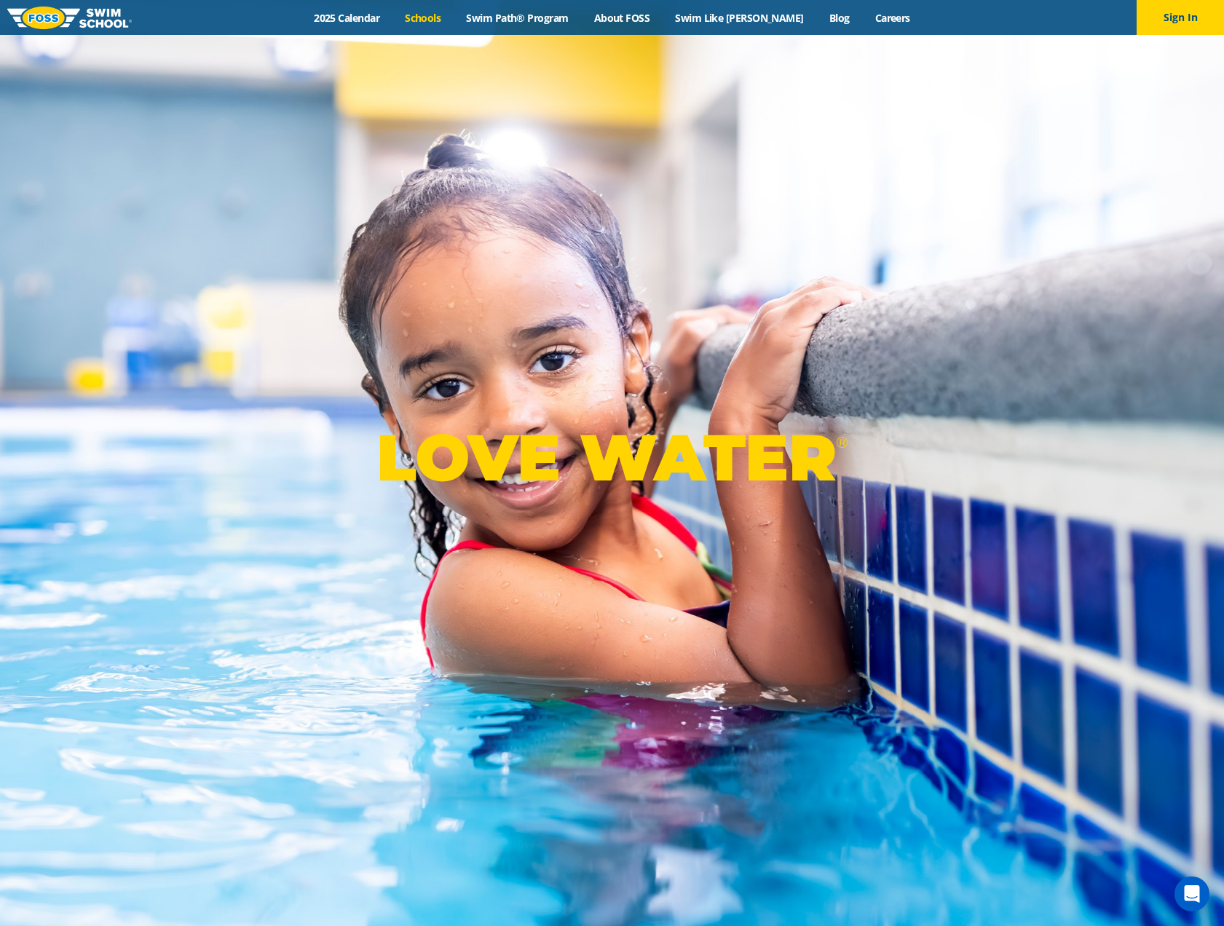
click at [442, 20] on link "Schools" at bounding box center [422, 18] width 61 height 14
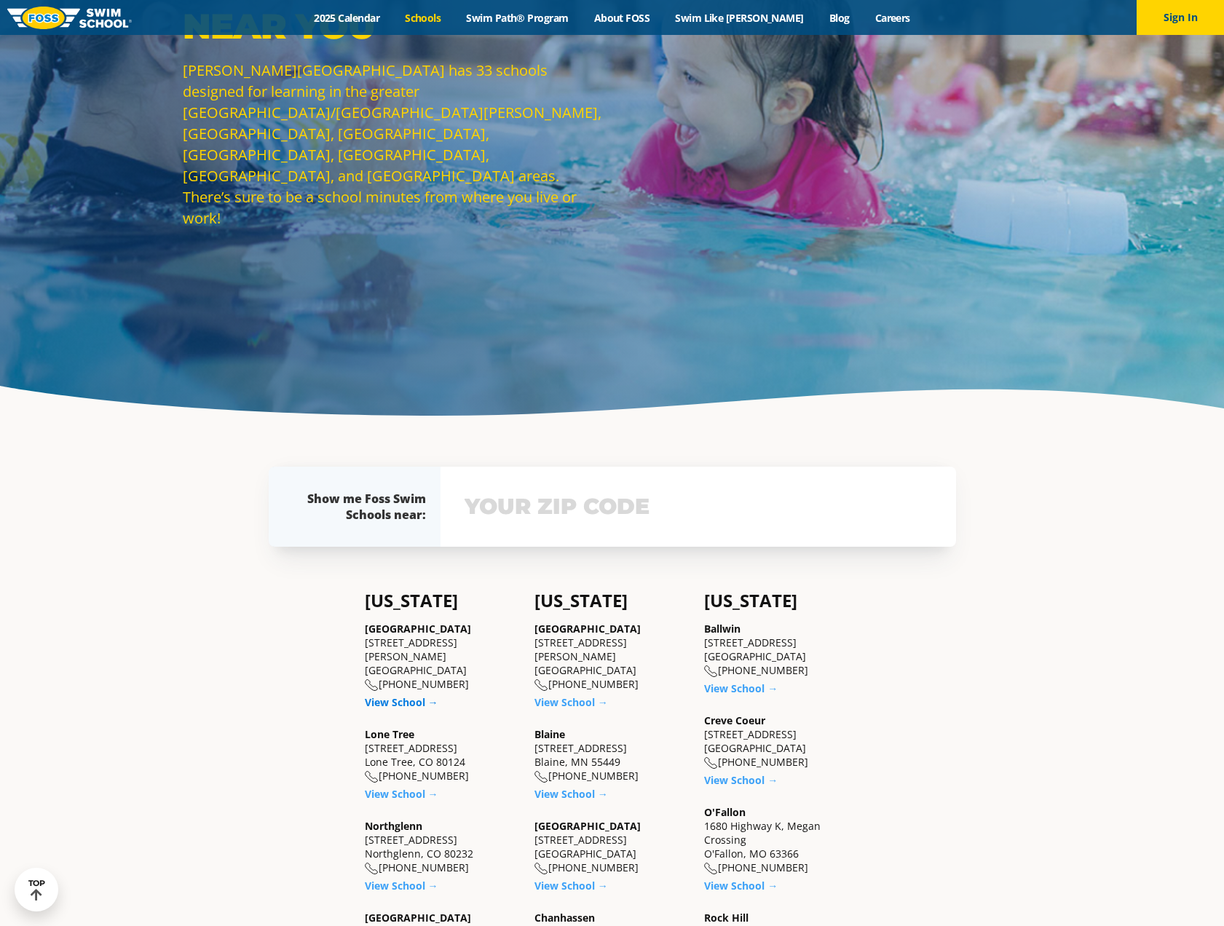
click at [397, 695] on link "View School →" at bounding box center [402, 702] width 74 height 14
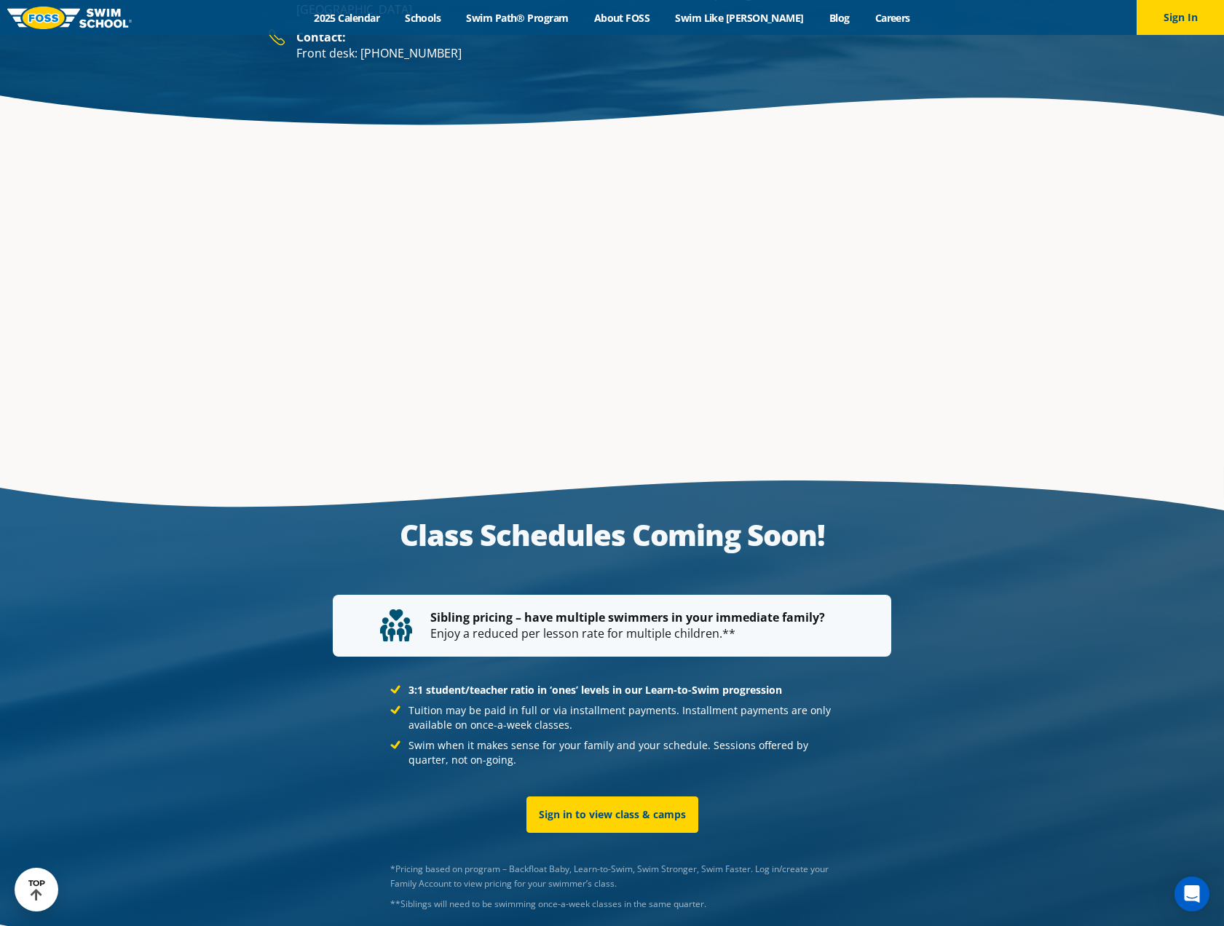
scroll to position [2455, 0]
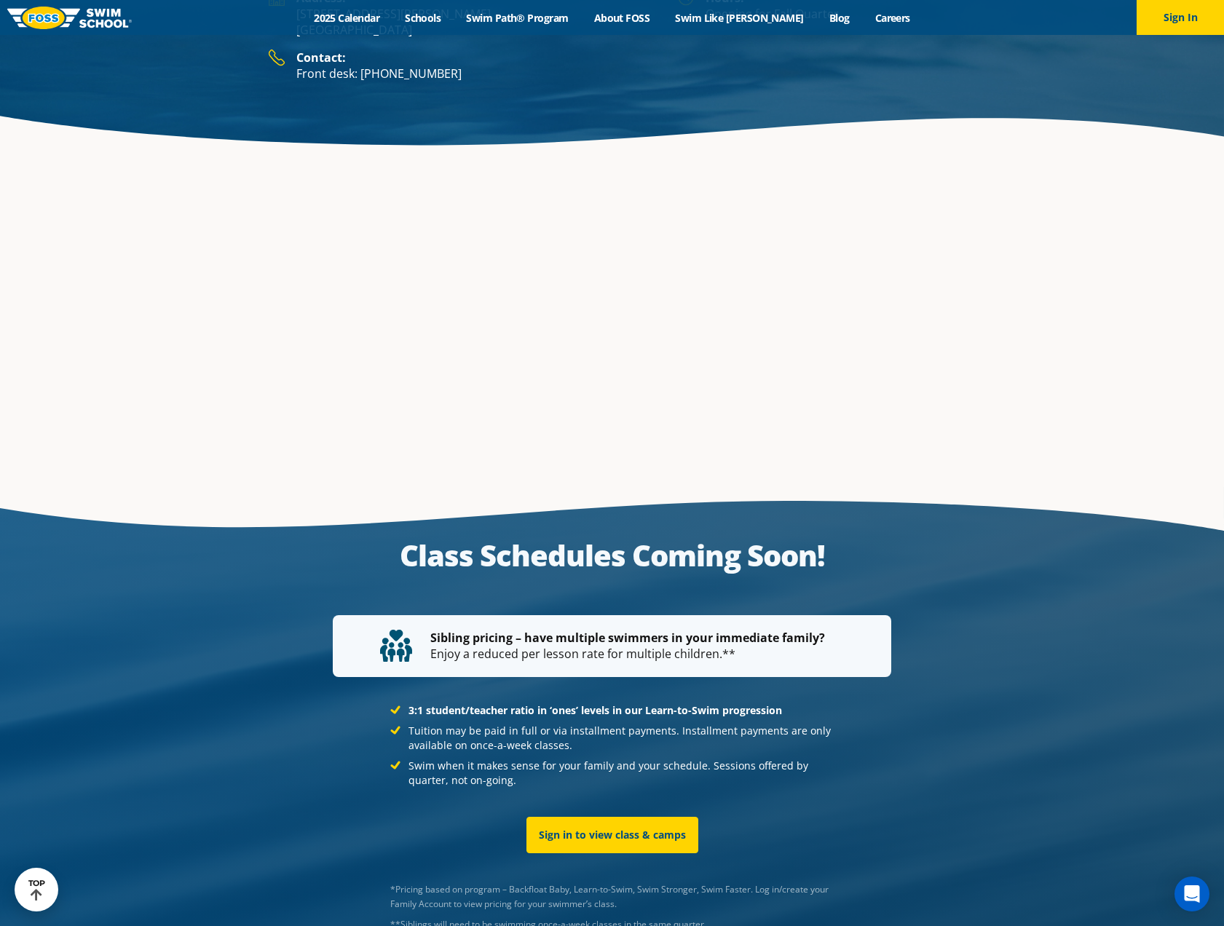
click at [699, 538] on p "Class Schedules Coming Soon!" at bounding box center [612, 555] width 558 height 35
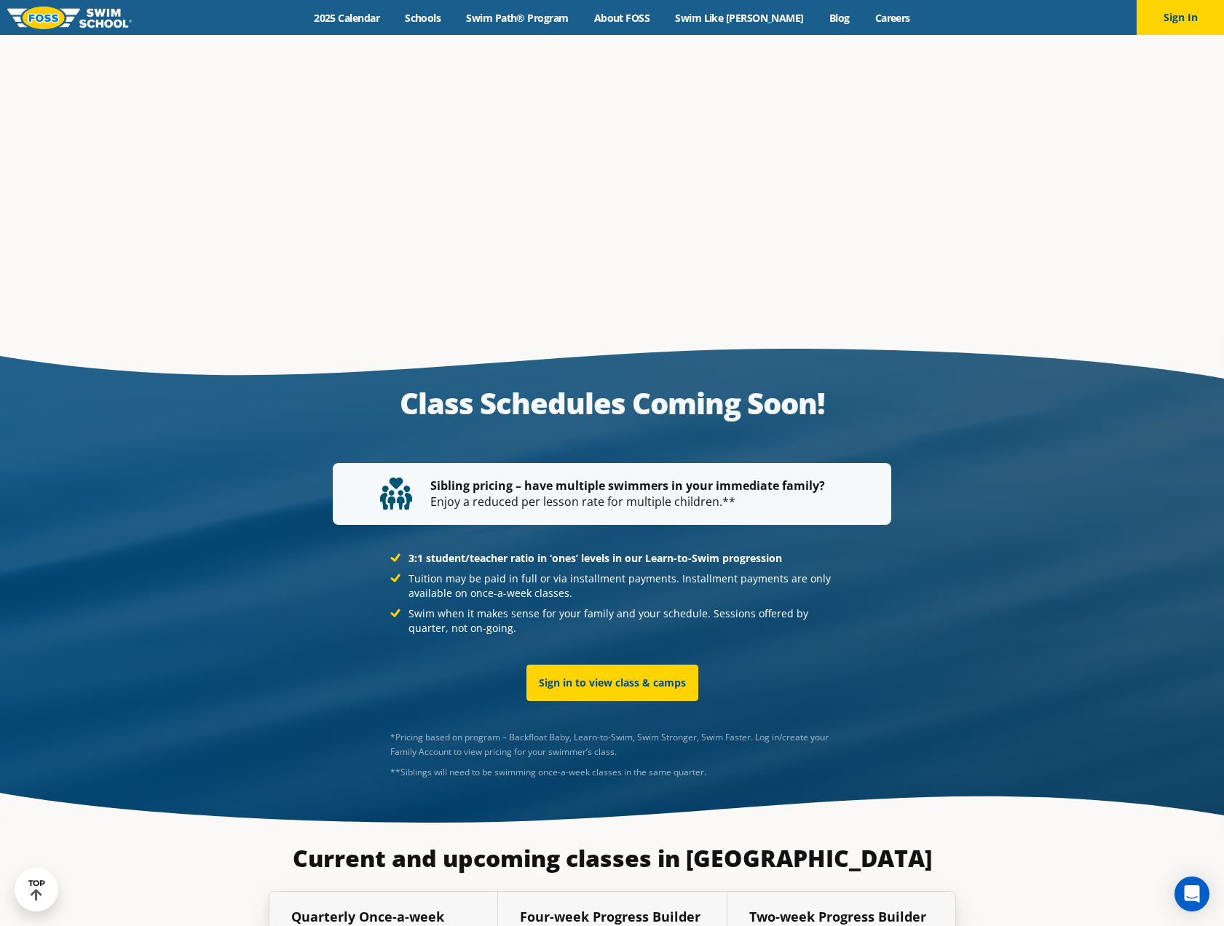
scroll to position [2621, 0]
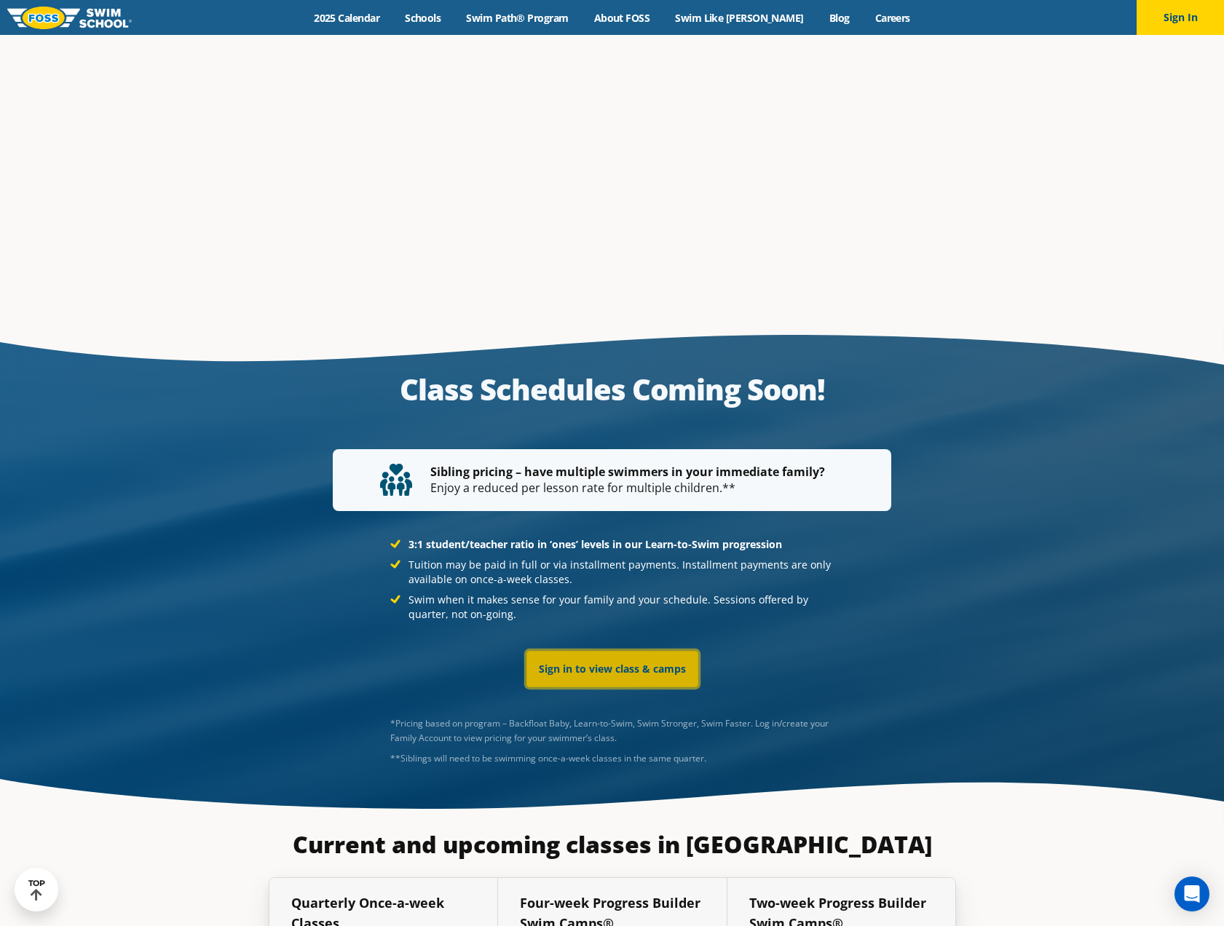
click at [652, 651] on link "Sign in to view class & camps" at bounding box center [612, 669] width 172 height 36
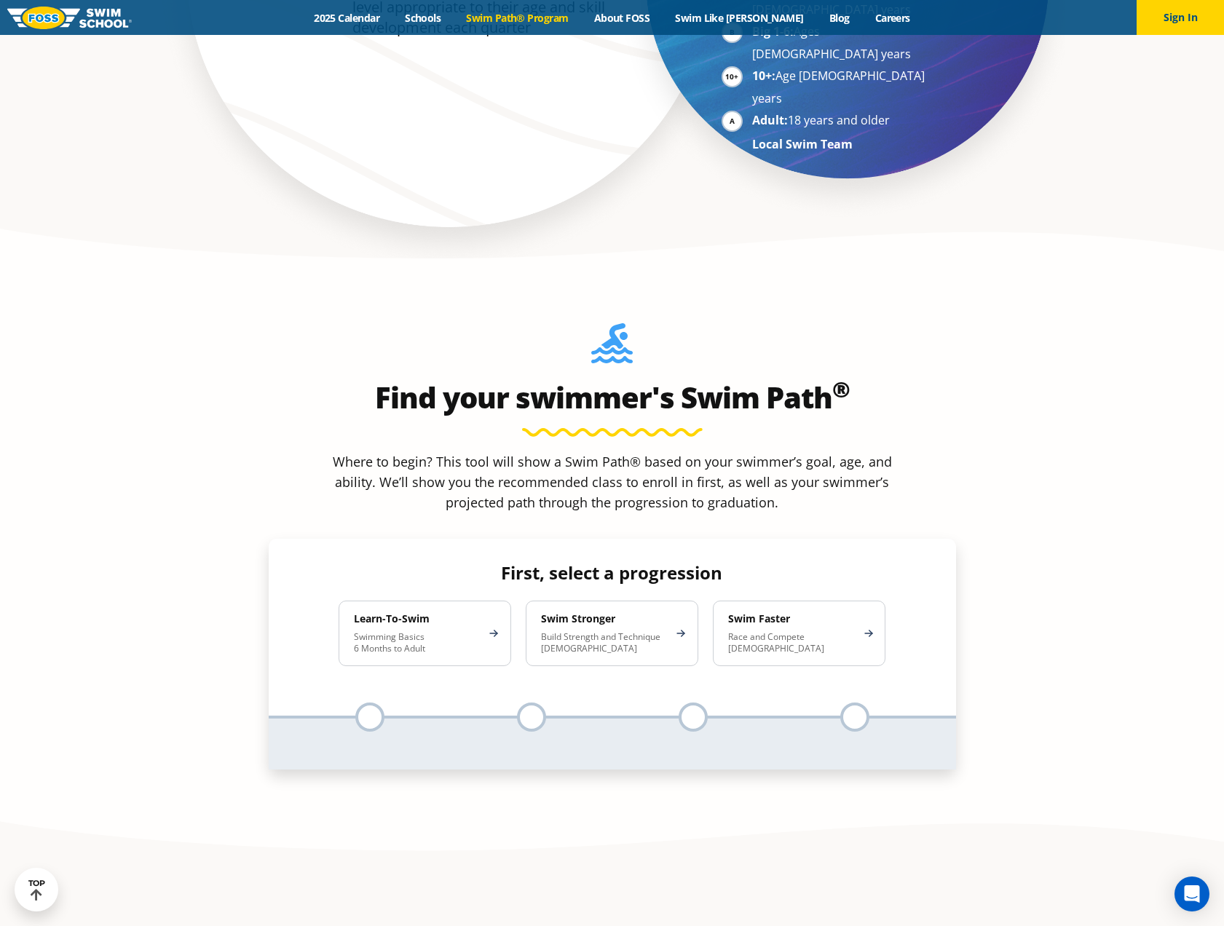
scroll to position [1310, 0]
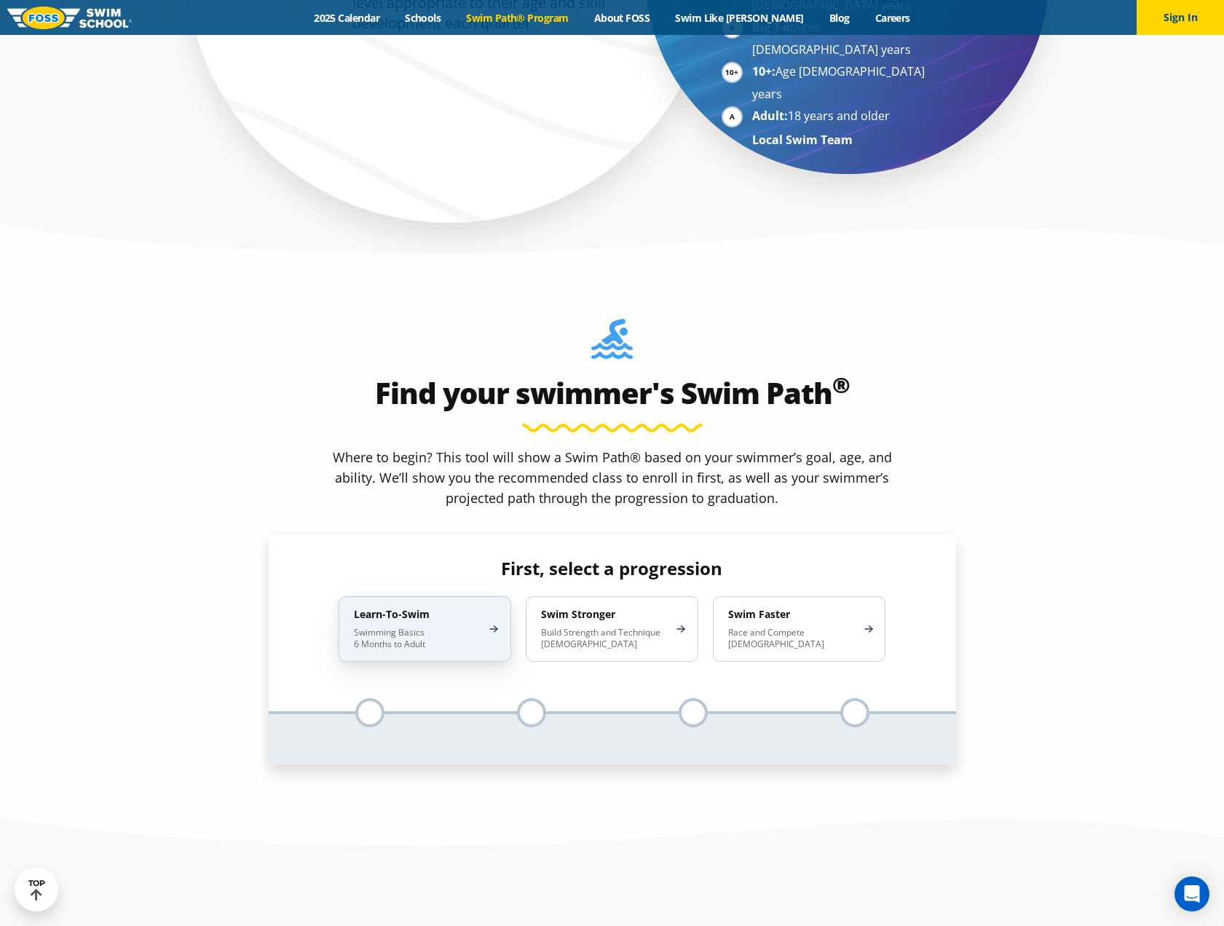
click at [489, 596] on div "Learn-To-Swim Swimming Basics 6 Months to Adult" at bounding box center [425, 629] width 173 height 66
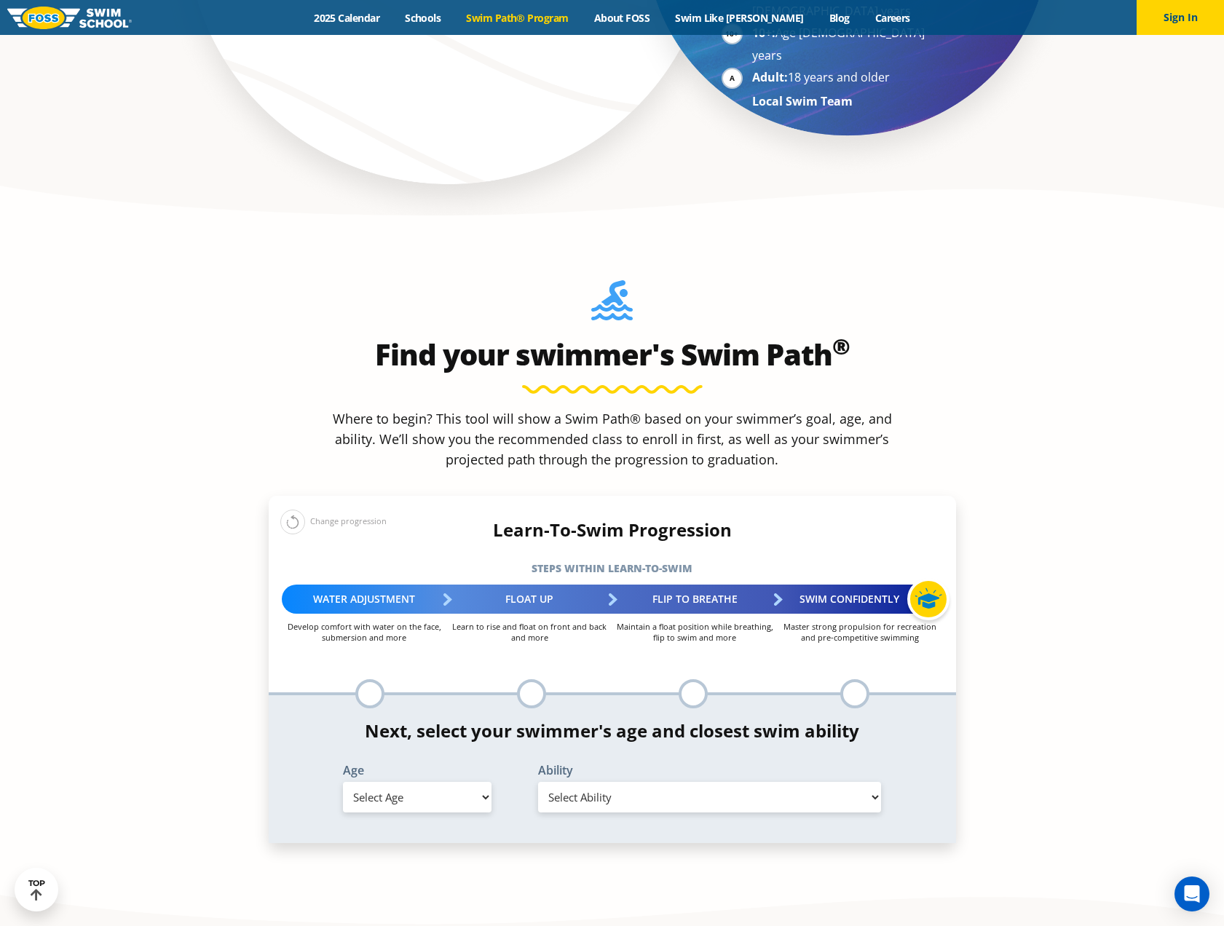
scroll to position [1383, 0]
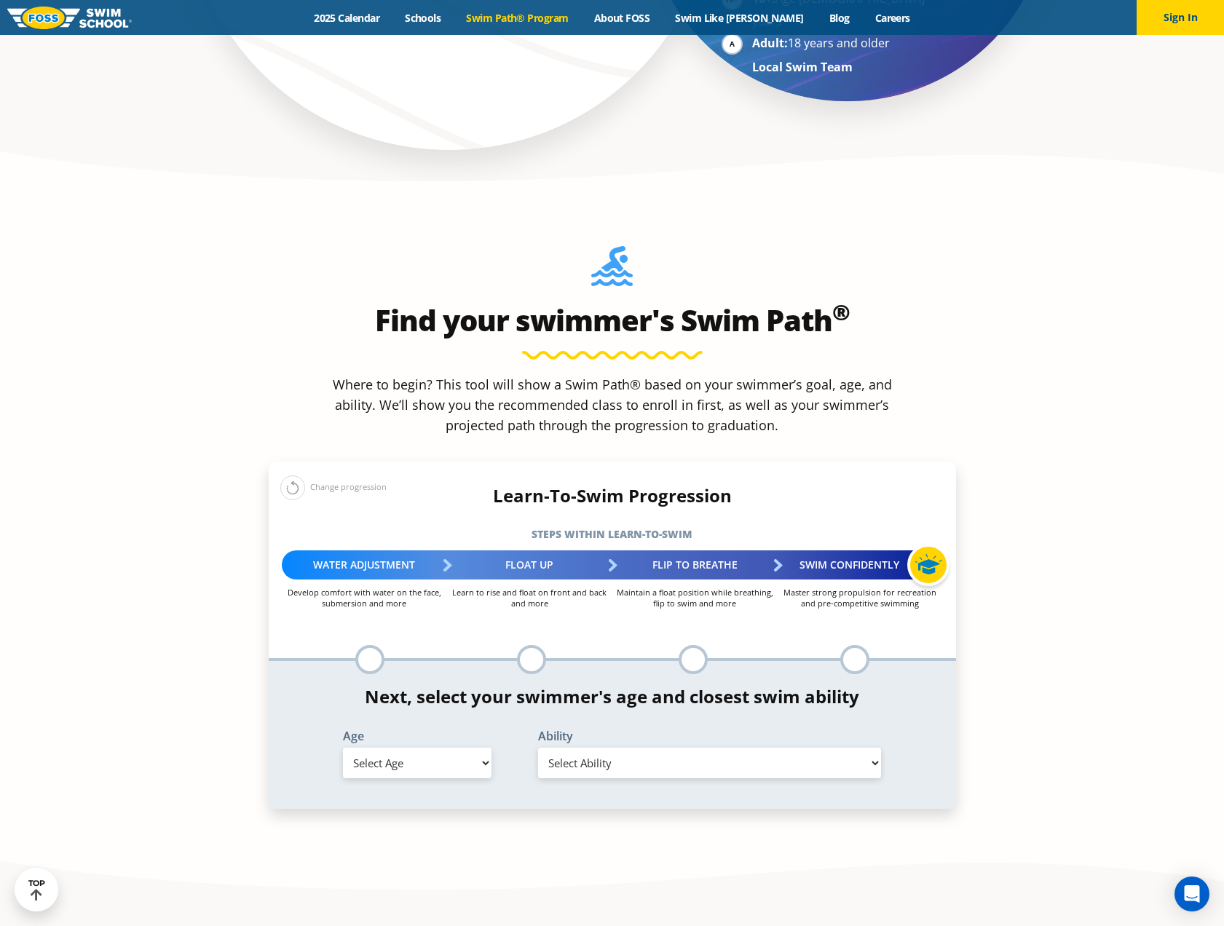
click at [451, 748] on select "Select Age 6 months - 1 year 1 year 2 years 3 years 4 years 5 years 6 years 7 y…" at bounding box center [417, 763] width 149 height 31
select select "5-years"
click at [343, 748] on select "Select Age 6 months - 1 year 1 year 2 years 3 years 4 years 5 years 6 years 7 y…" at bounding box center [417, 763] width 149 height 31
click at [745, 748] on select "Select Ability First in-water experience When in the water, reliant on a life j…" at bounding box center [710, 763] width 344 height 31
click at [538, 748] on select "Select Ability First in-water experience When in the water, reliant on a life j…" at bounding box center [710, 763] width 344 height 31
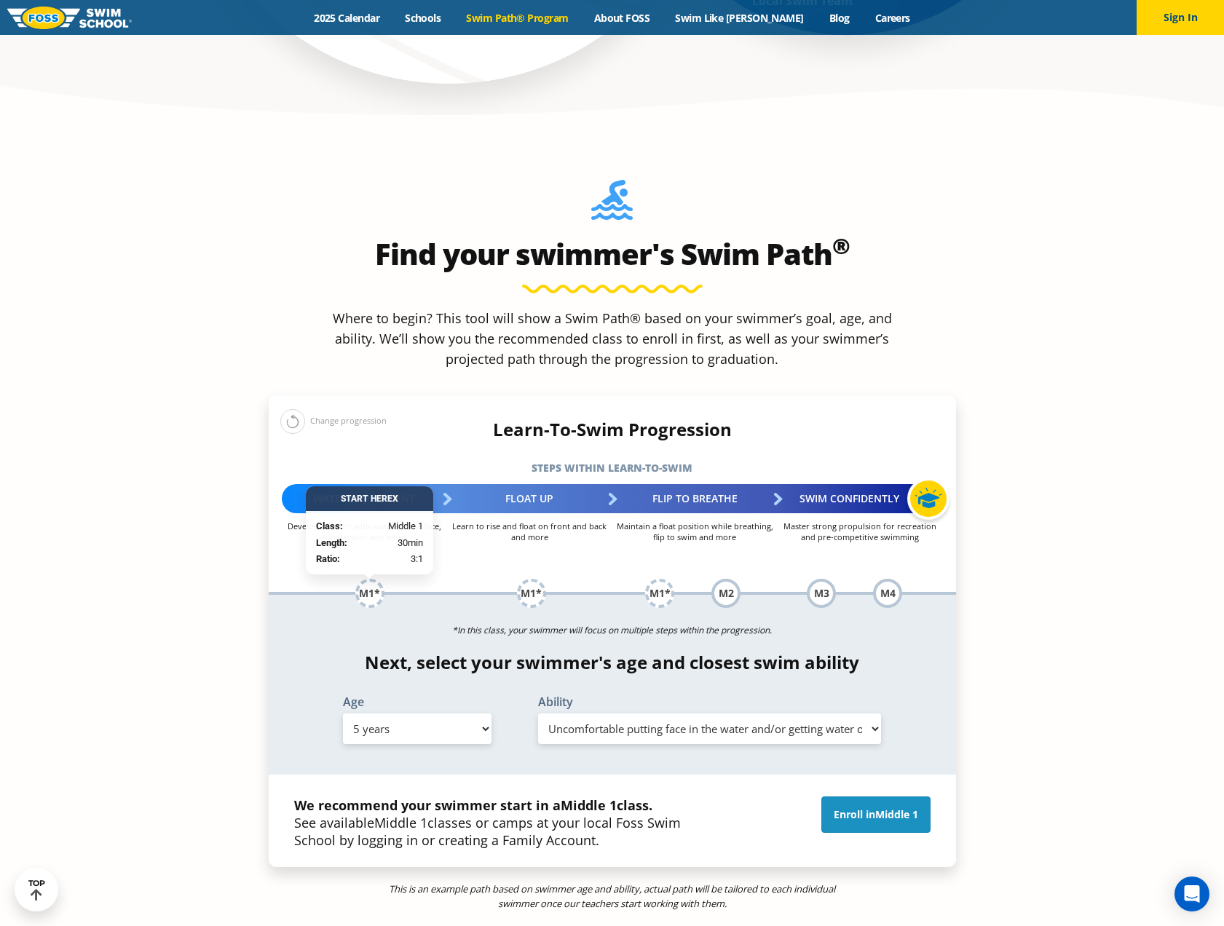
scroll to position [1456, 0]
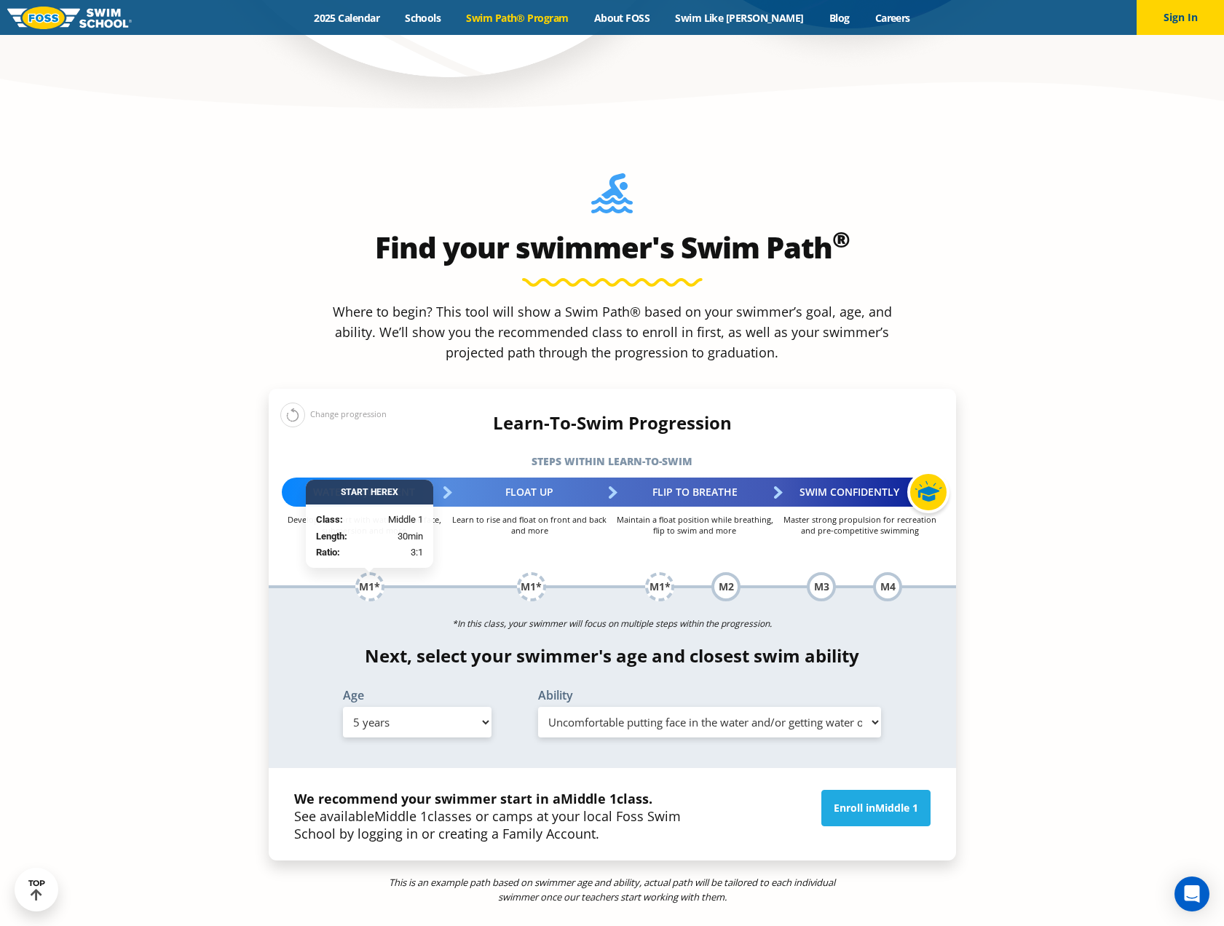
click at [852, 707] on select "Select Ability First in-water experience When in the water, reliant on a life j…" at bounding box center [710, 722] width 344 height 31
select select "5-years-when-in-the-water-reliant-on-a-life-jacket-or-floatation-device"
click at [538, 707] on select "Select Ability First in-water experience When in the water, reliant on a life j…" at bounding box center [710, 722] width 344 height 31
click at [919, 689] on div "Age Select Age 6 months - 1 year 1 year 2 years 3 years 4 years 5 years 6 years…" at bounding box center [612, 715] width 702 height 53
click at [730, 572] on div "M2" at bounding box center [725, 586] width 29 height 29
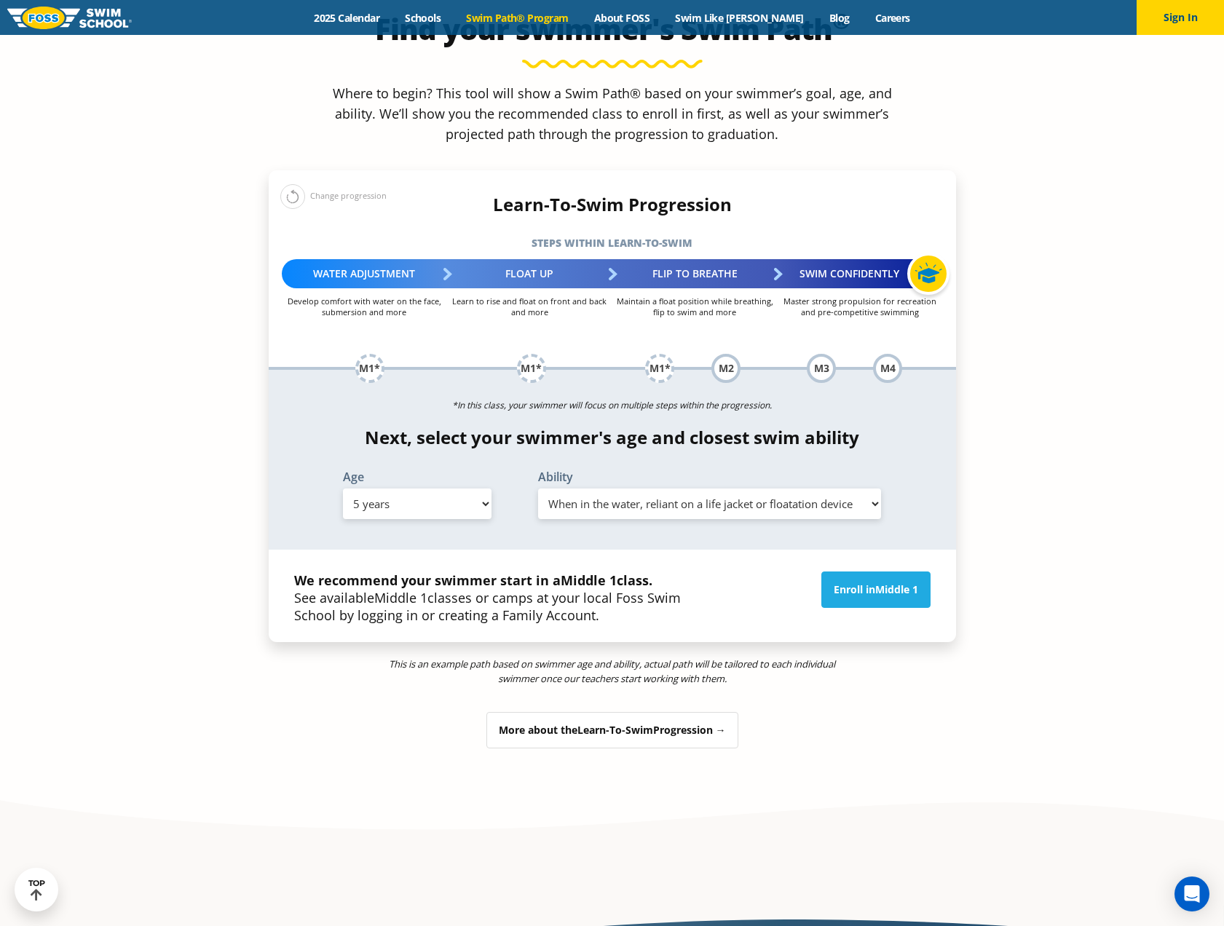
click at [655, 712] on div "More about the Learn-To-Swim Progression →" at bounding box center [612, 730] width 252 height 36
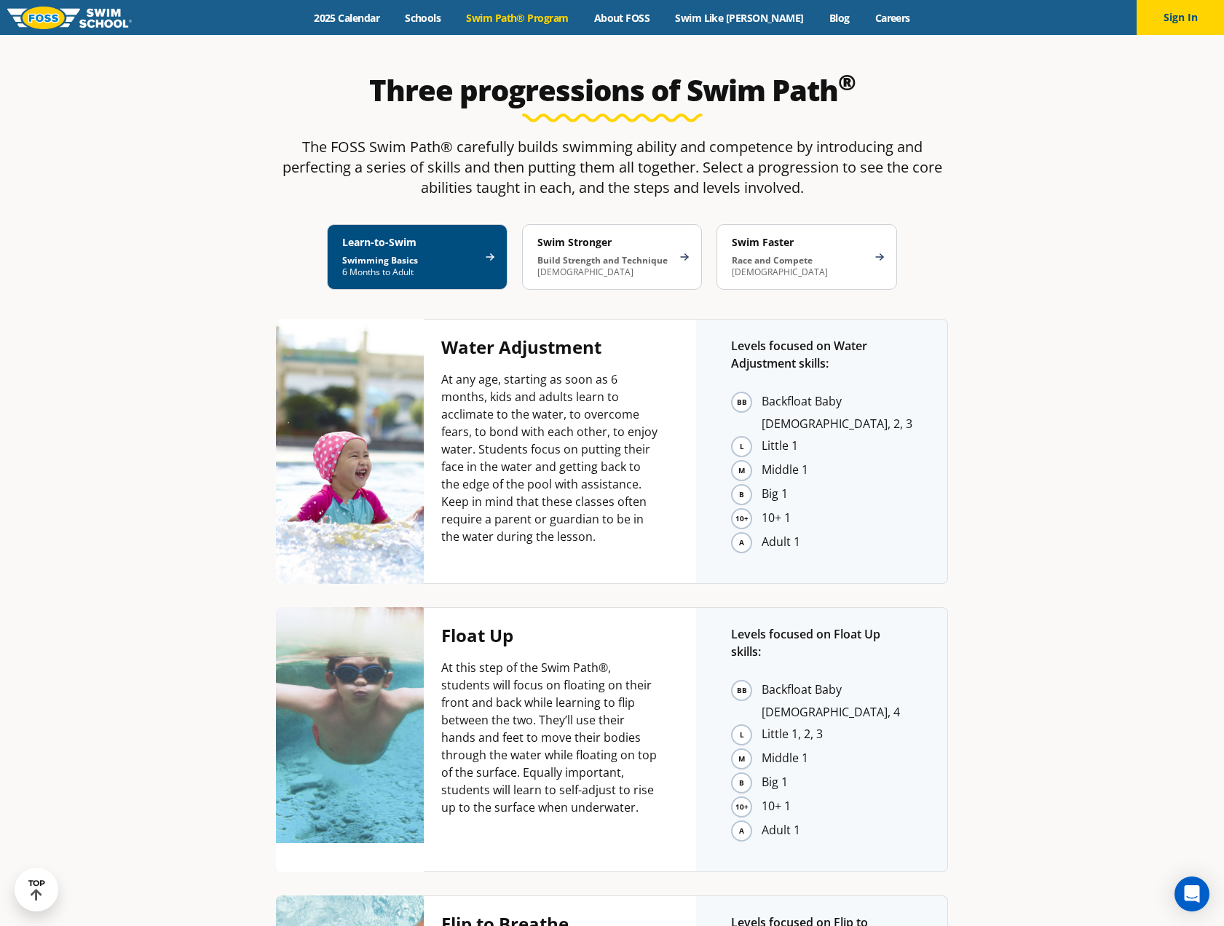
scroll to position [2789, 0]
